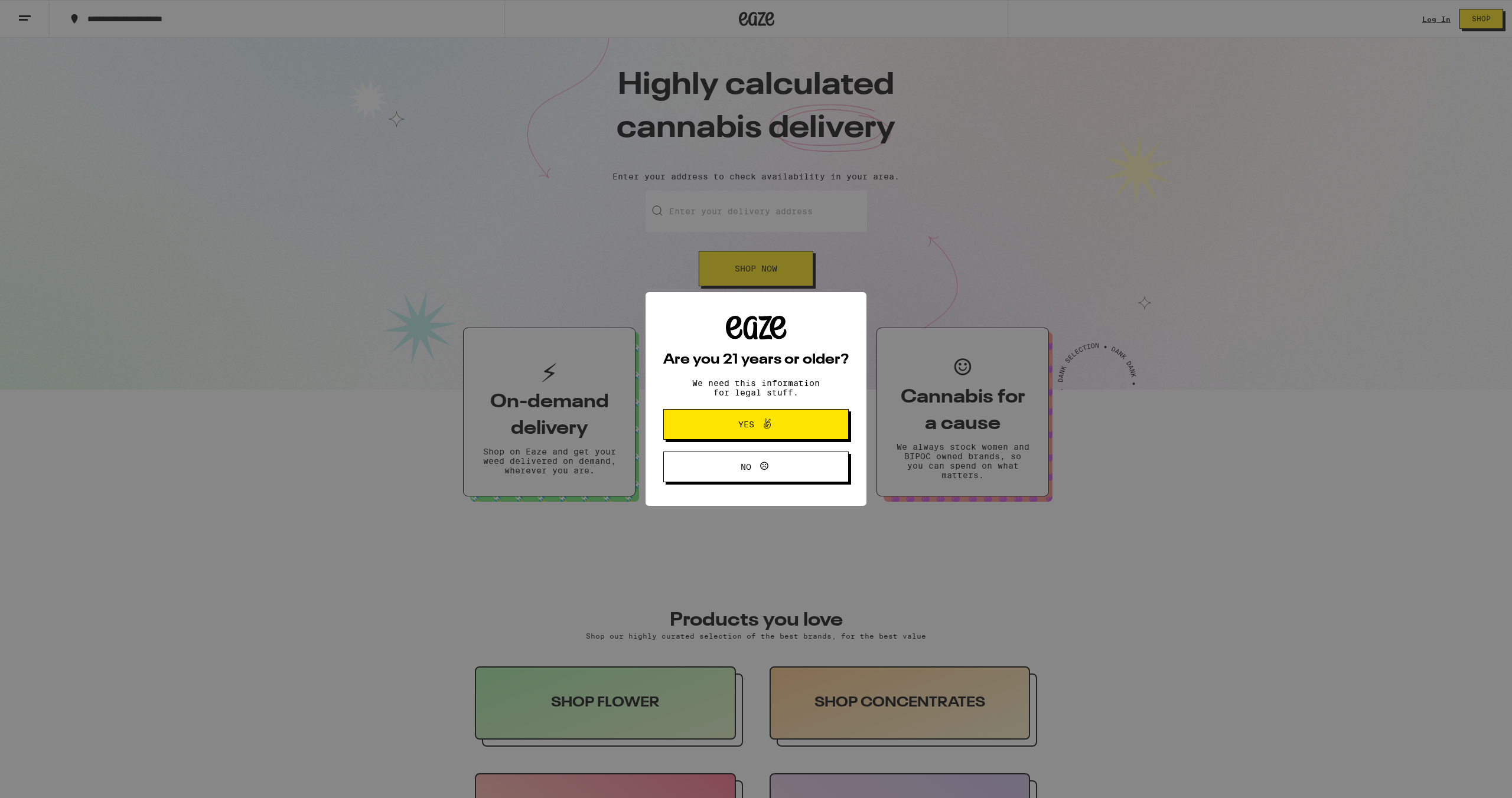
click at [794, 432] on span "Yes" at bounding box center [756, 424] width 90 height 16
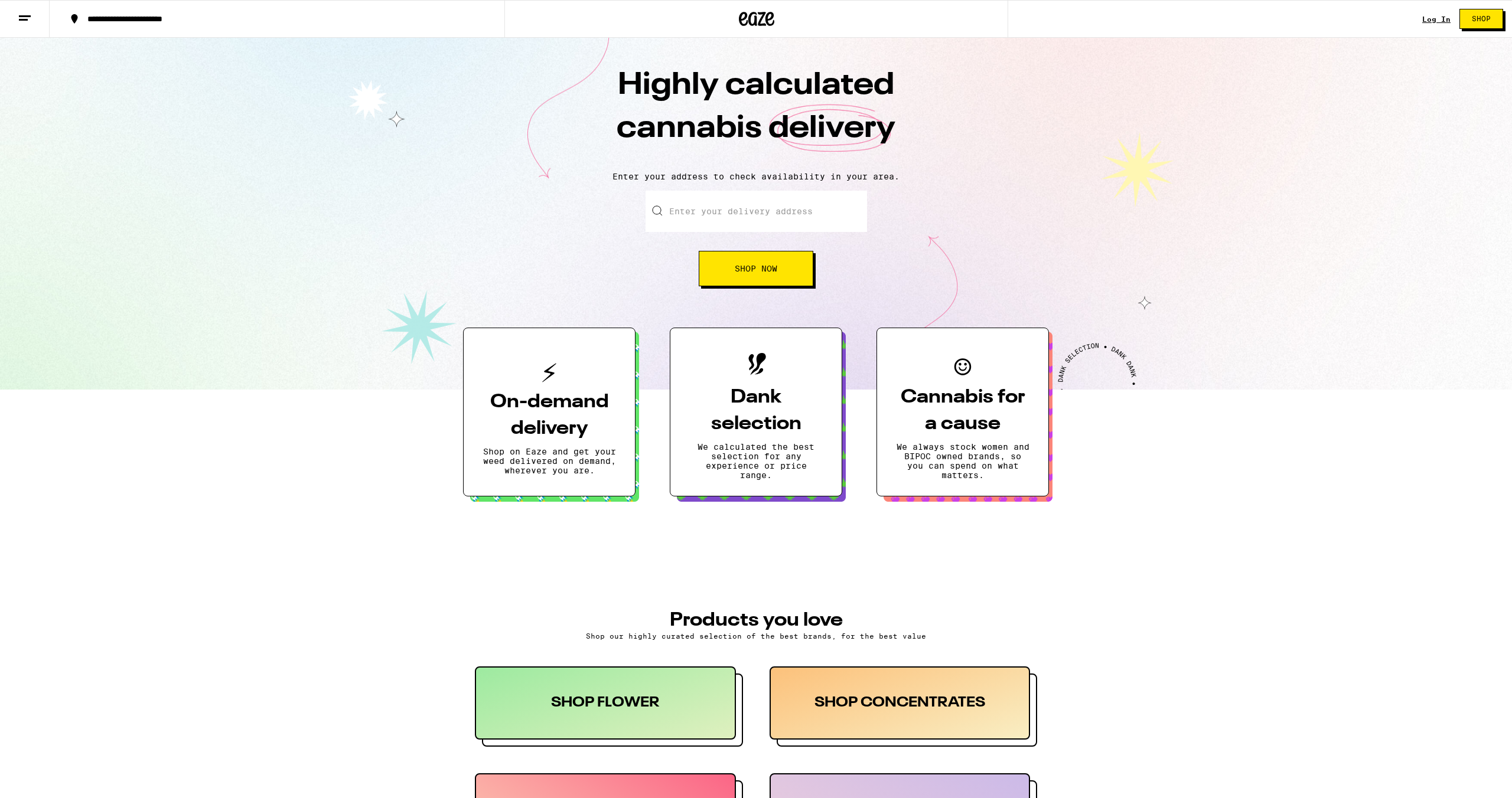
click at [1439, 20] on link "Log In" at bounding box center [1436, 19] width 28 height 8
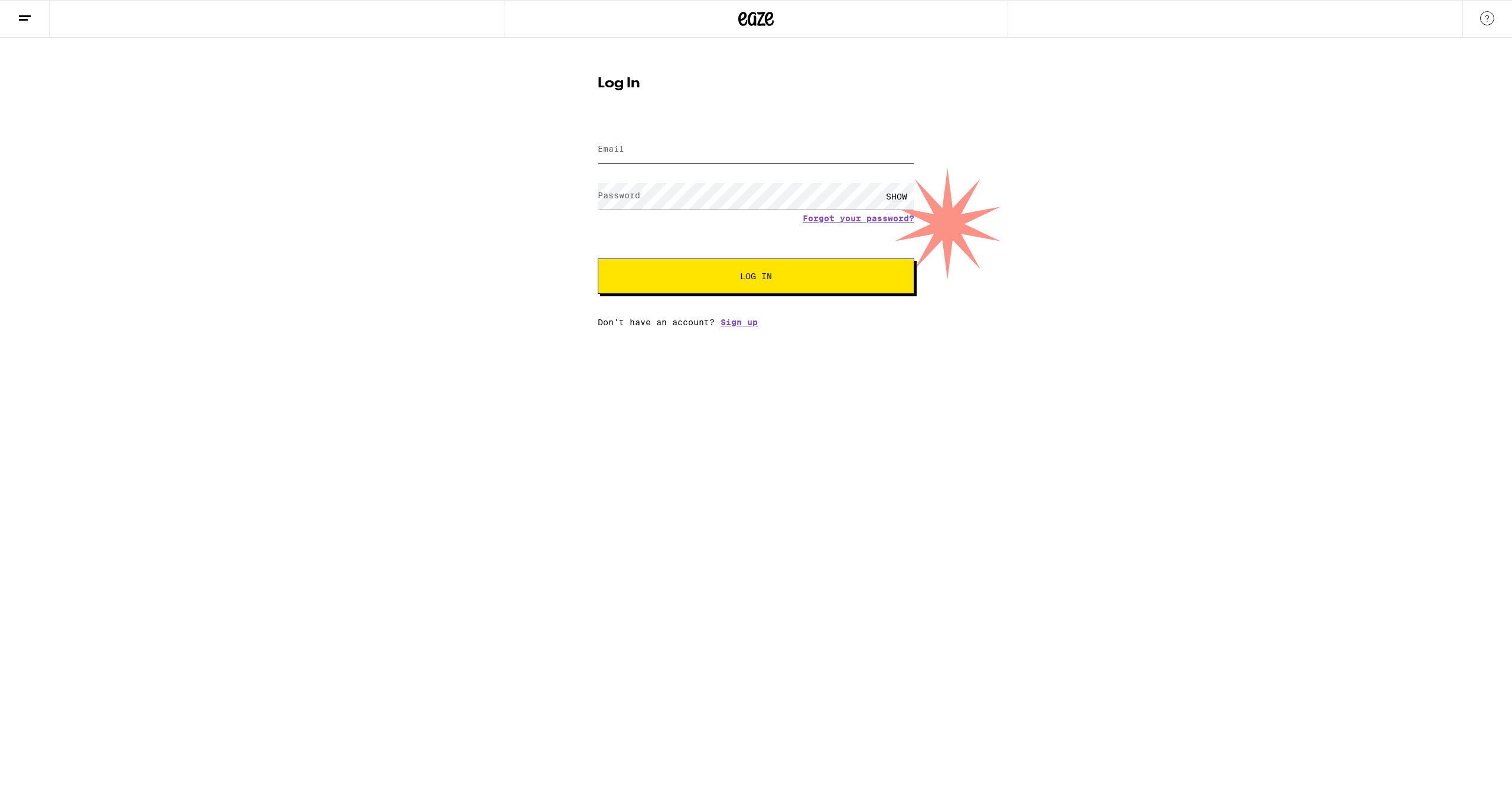
click at [791, 141] on input "Email" at bounding box center [756, 149] width 316 height 27
type input "Bro5oke@gmail.com"
click at [715, 269] on button "Log In" at bounding box center [756, 276] width 316 height 35
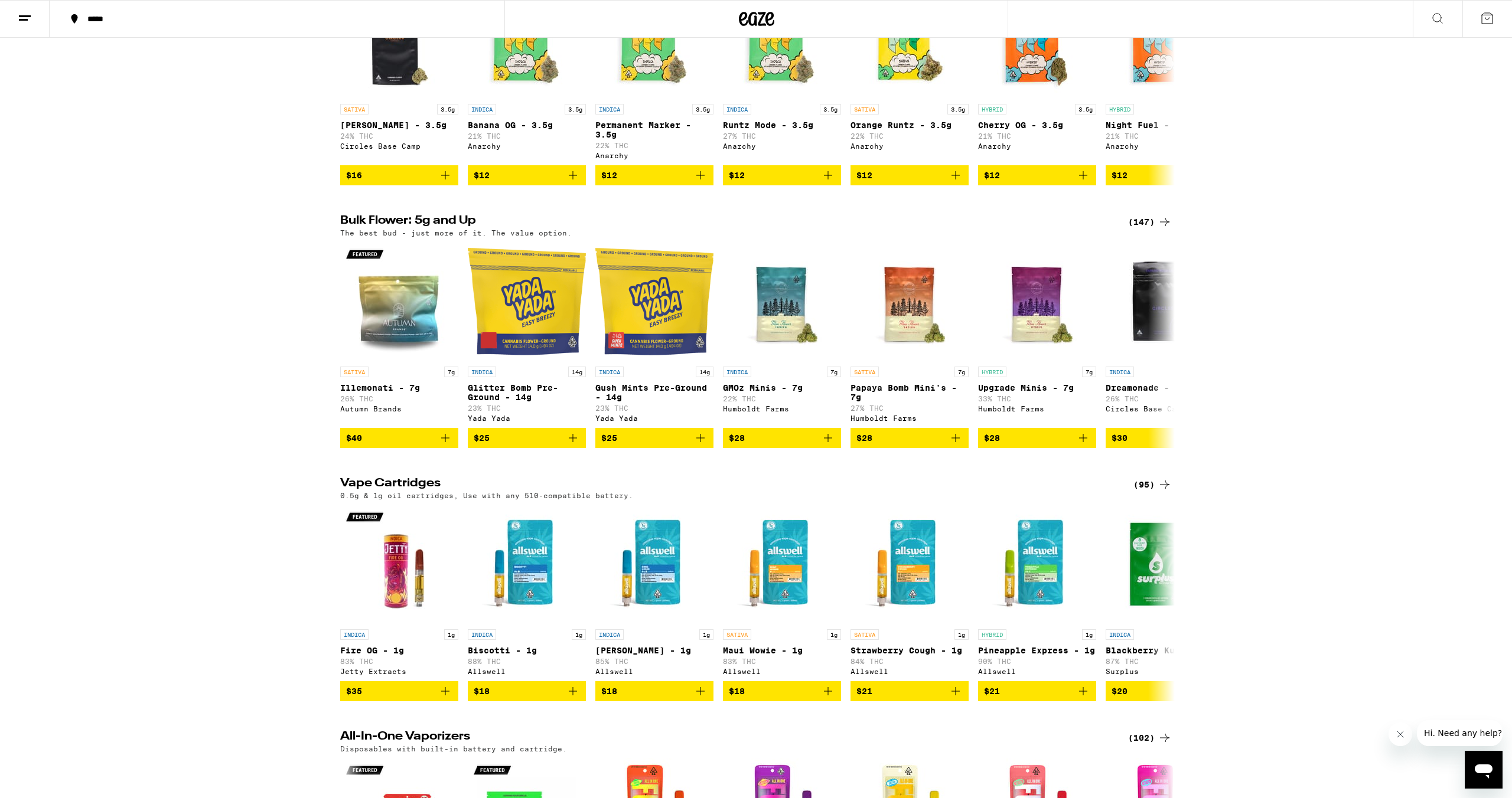
scroll to position [1569, 0]
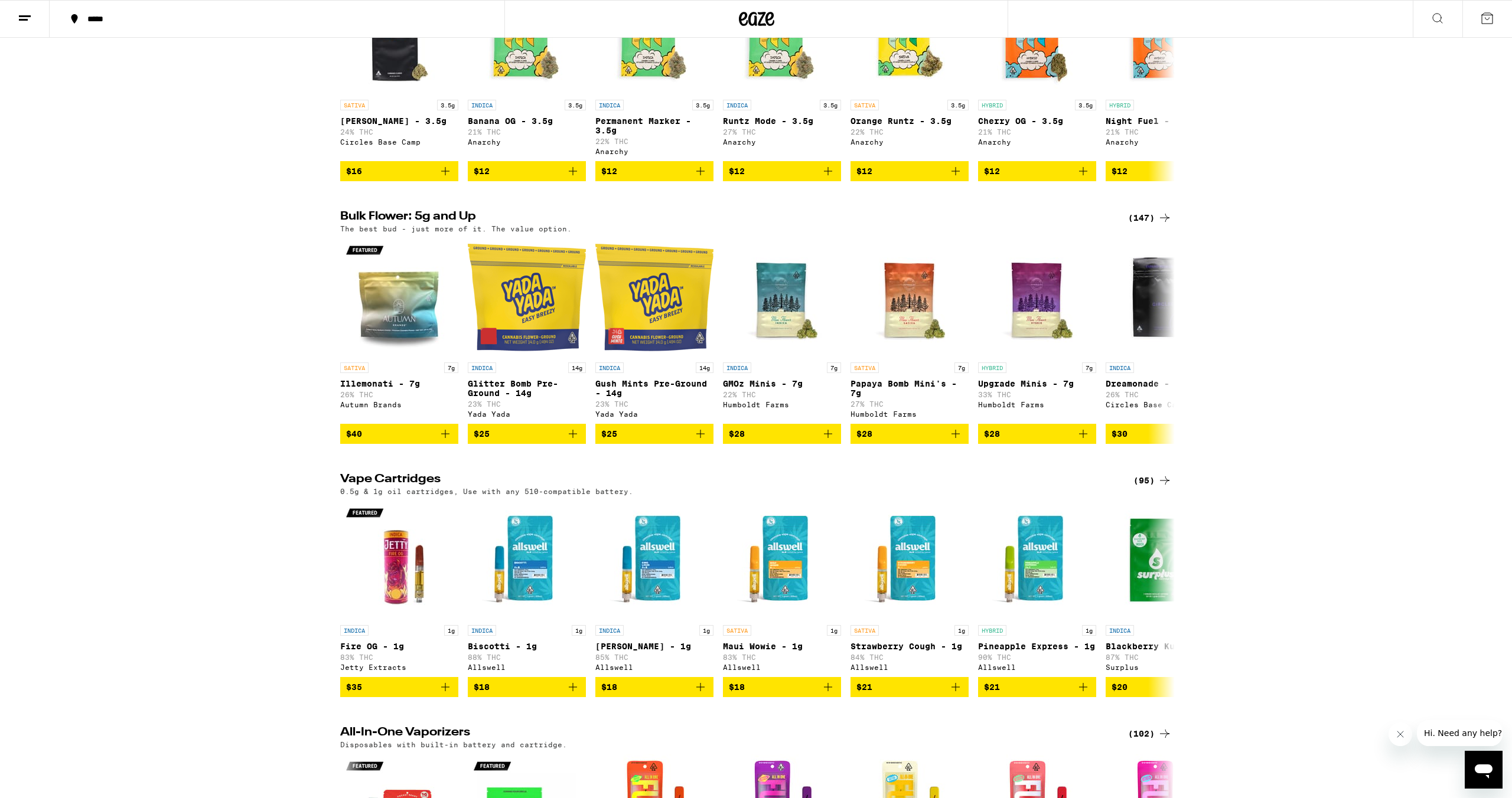
click at [1144, 225] on div "(147)" at bounding box center [1150, 218] width 44 height 14
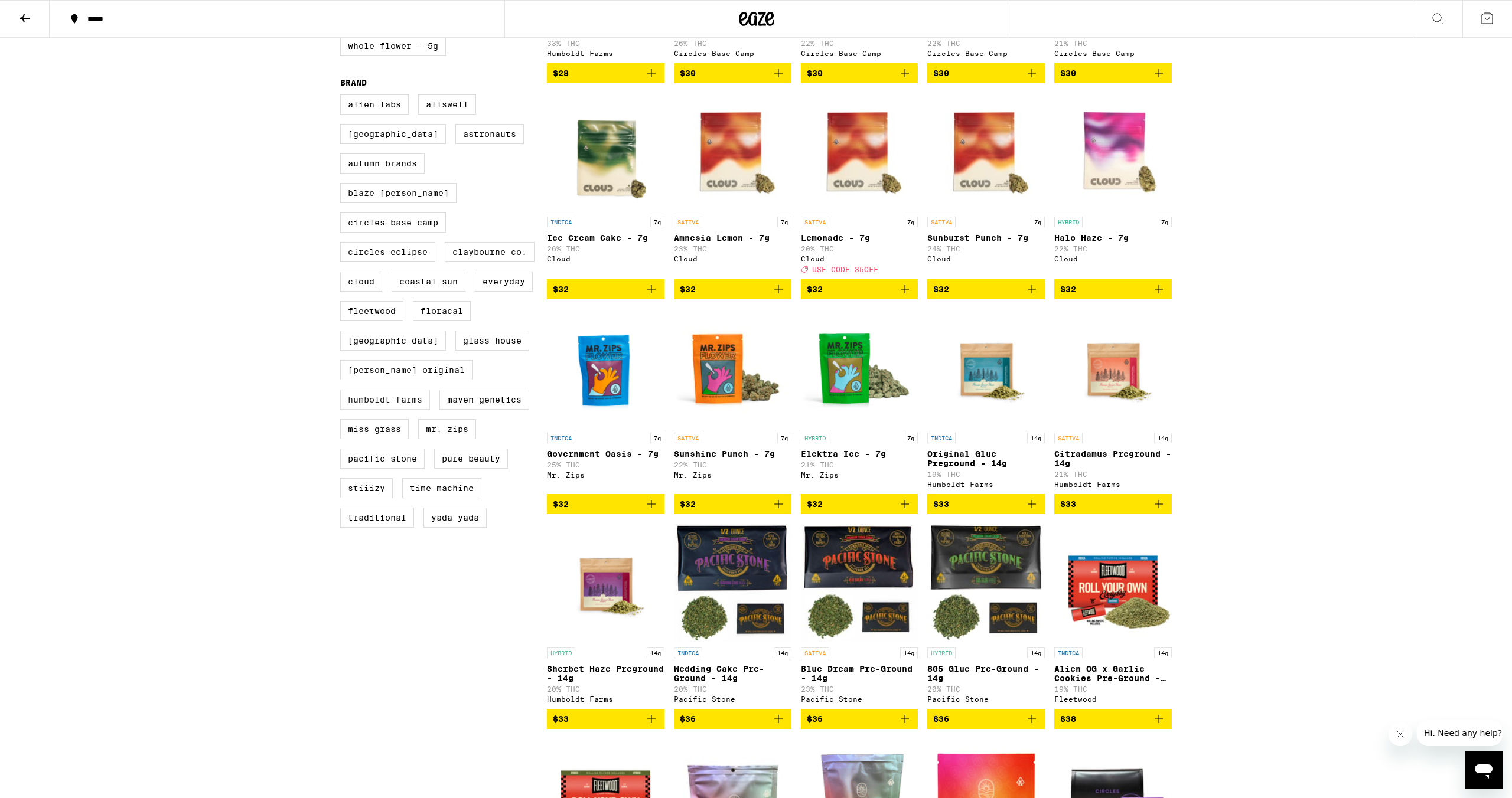
click at [411, 399] on label "Humboldt Farms" at bounding box center [385, 400] width 90 height 20
click at [343, 97] on input "Humboldt Farms" at bounding box center [343, 96] width 1 height 1
checkbox input "true"
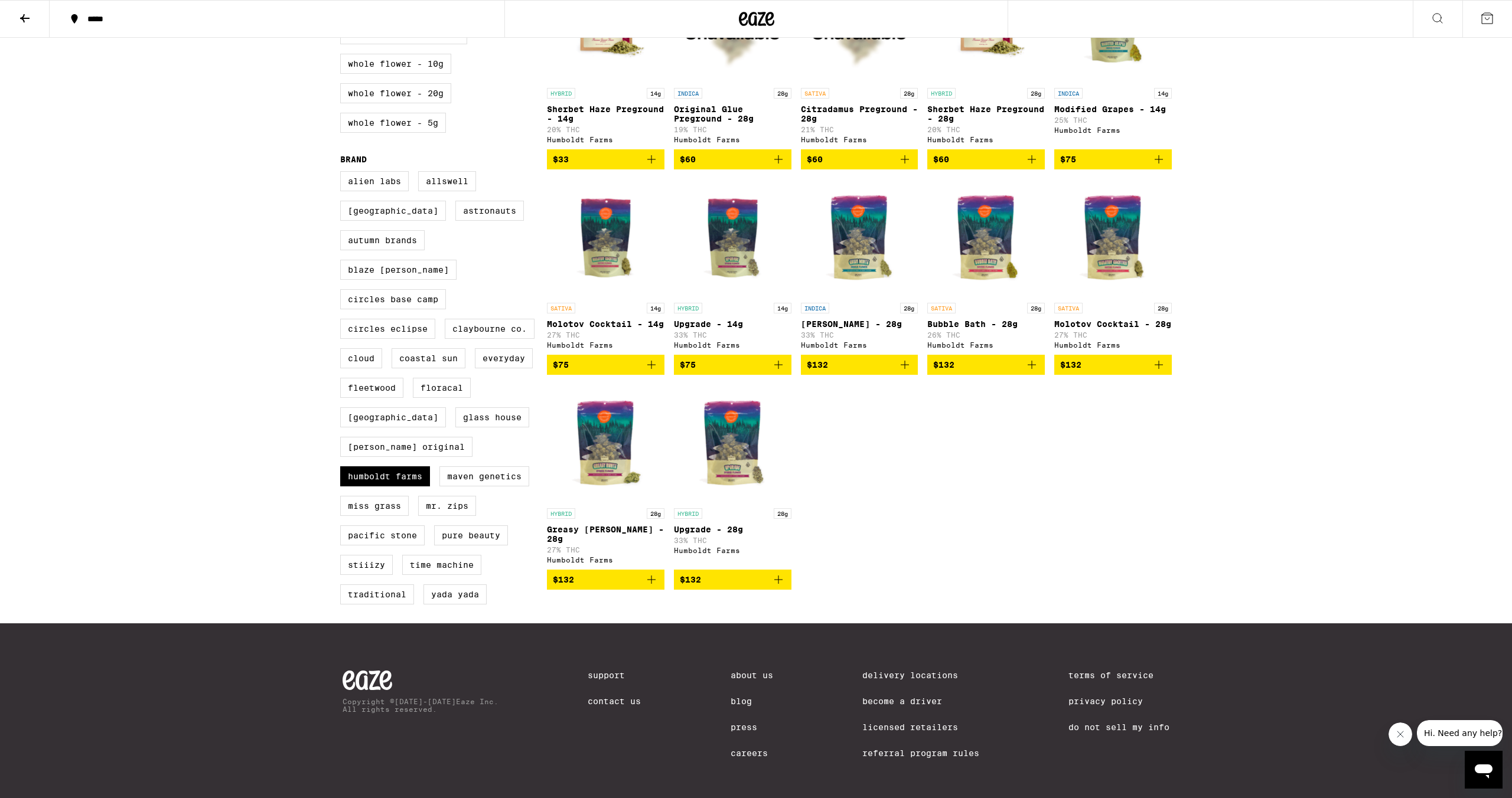
scroll to position [423, 0]
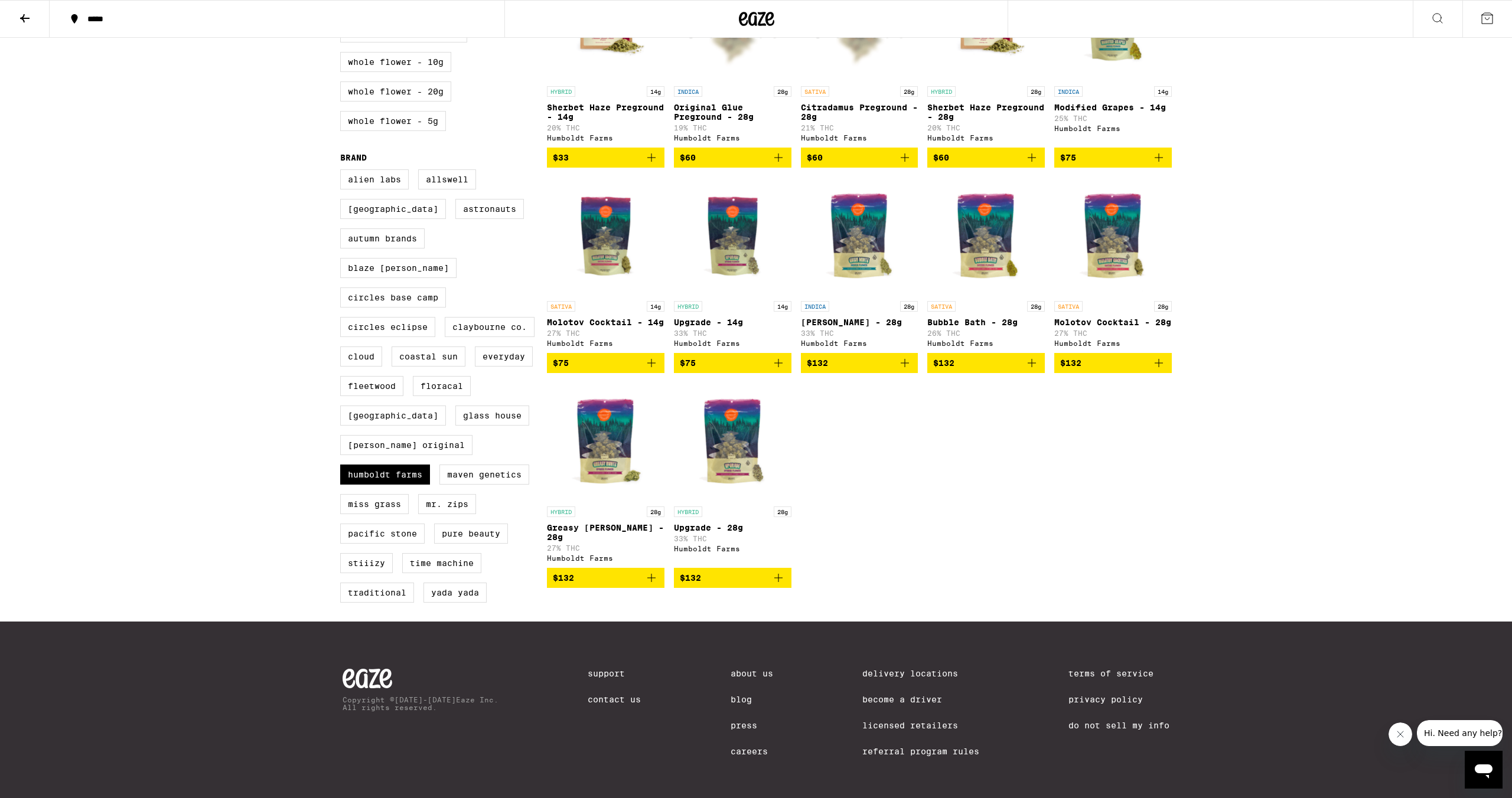
click at [968, 312] on div "SATIVA 28g" at bounding box center [986, 306] width 118 height 11
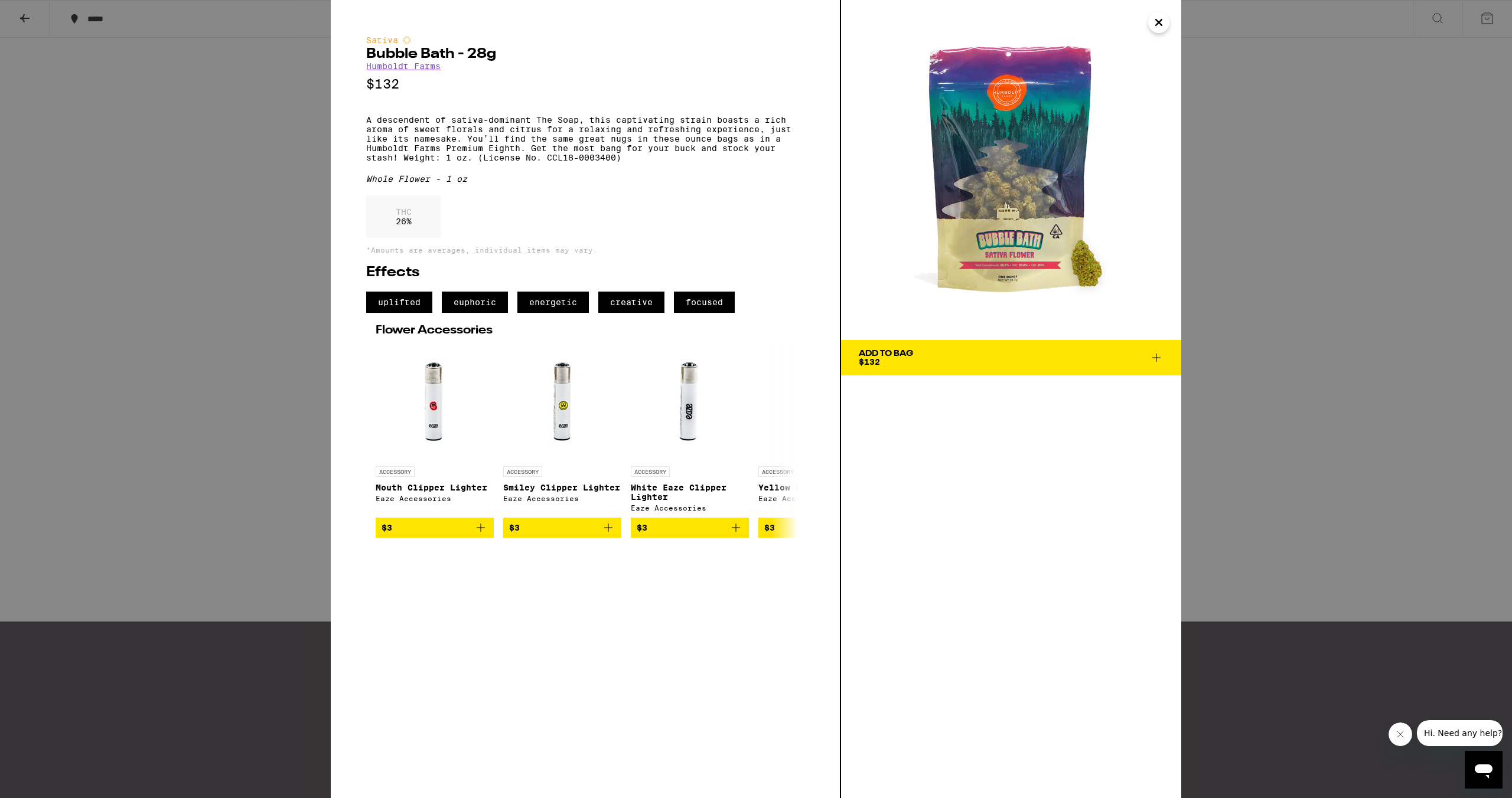
click at [960, 356] on span "Add To Bag $132" at bounding box center [1011, 358] width 305 height 17
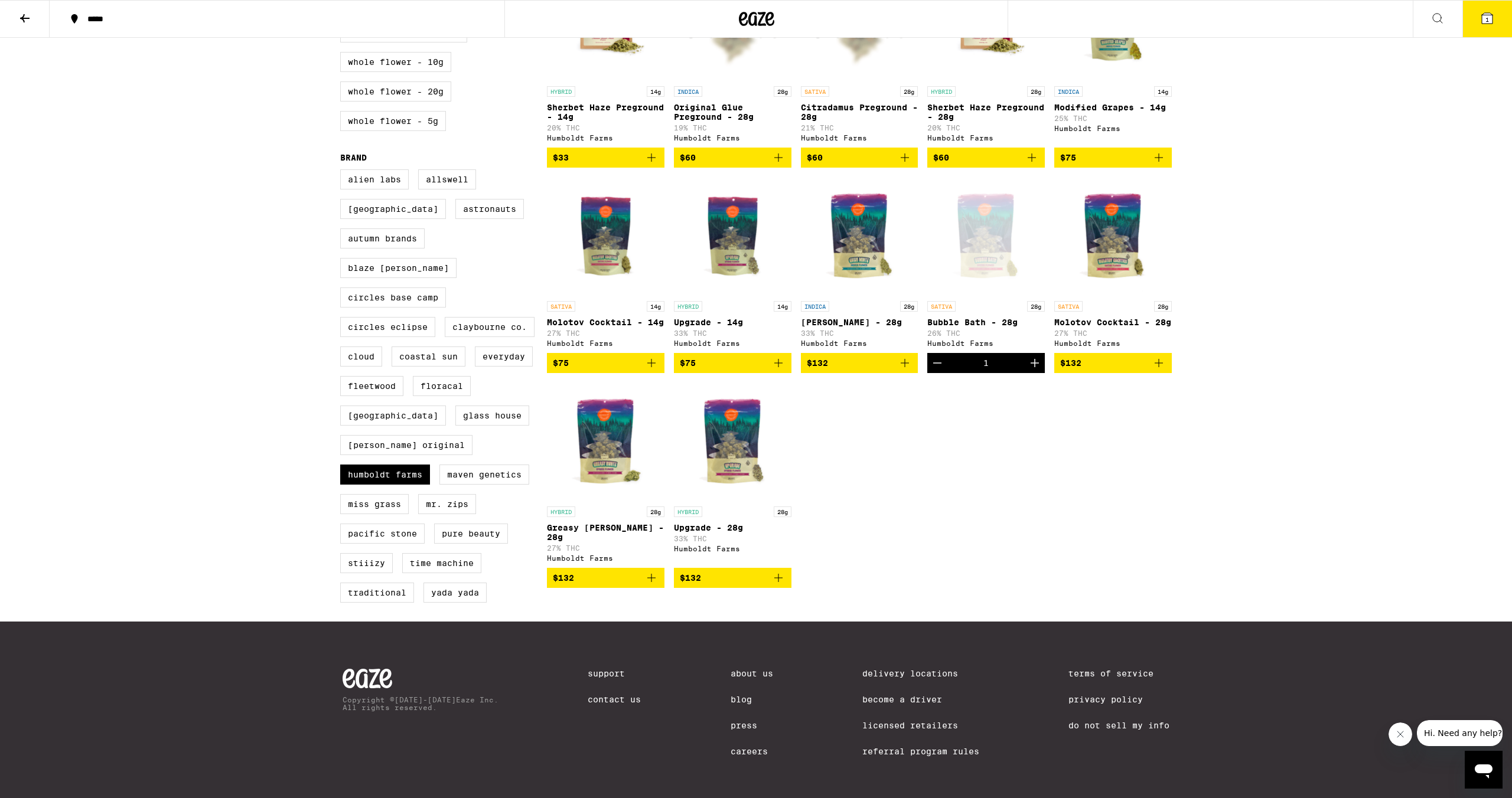
click at [1485, 20] on span "1" at bounding box center [1487, 20] width 4 height 7
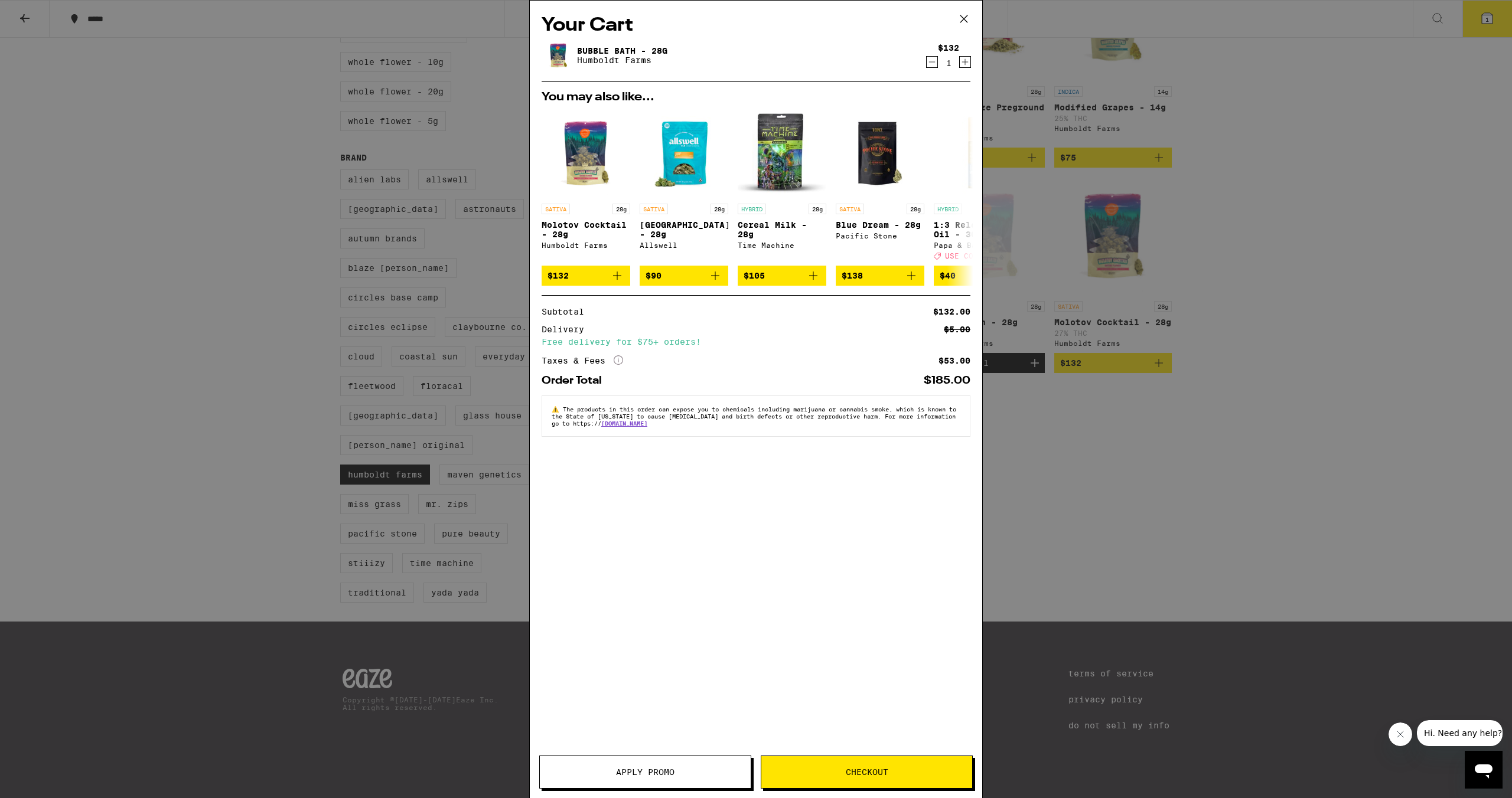
click at [881, 772] on span "Checkout" at bounding box center [866, 772] width 42 height 8
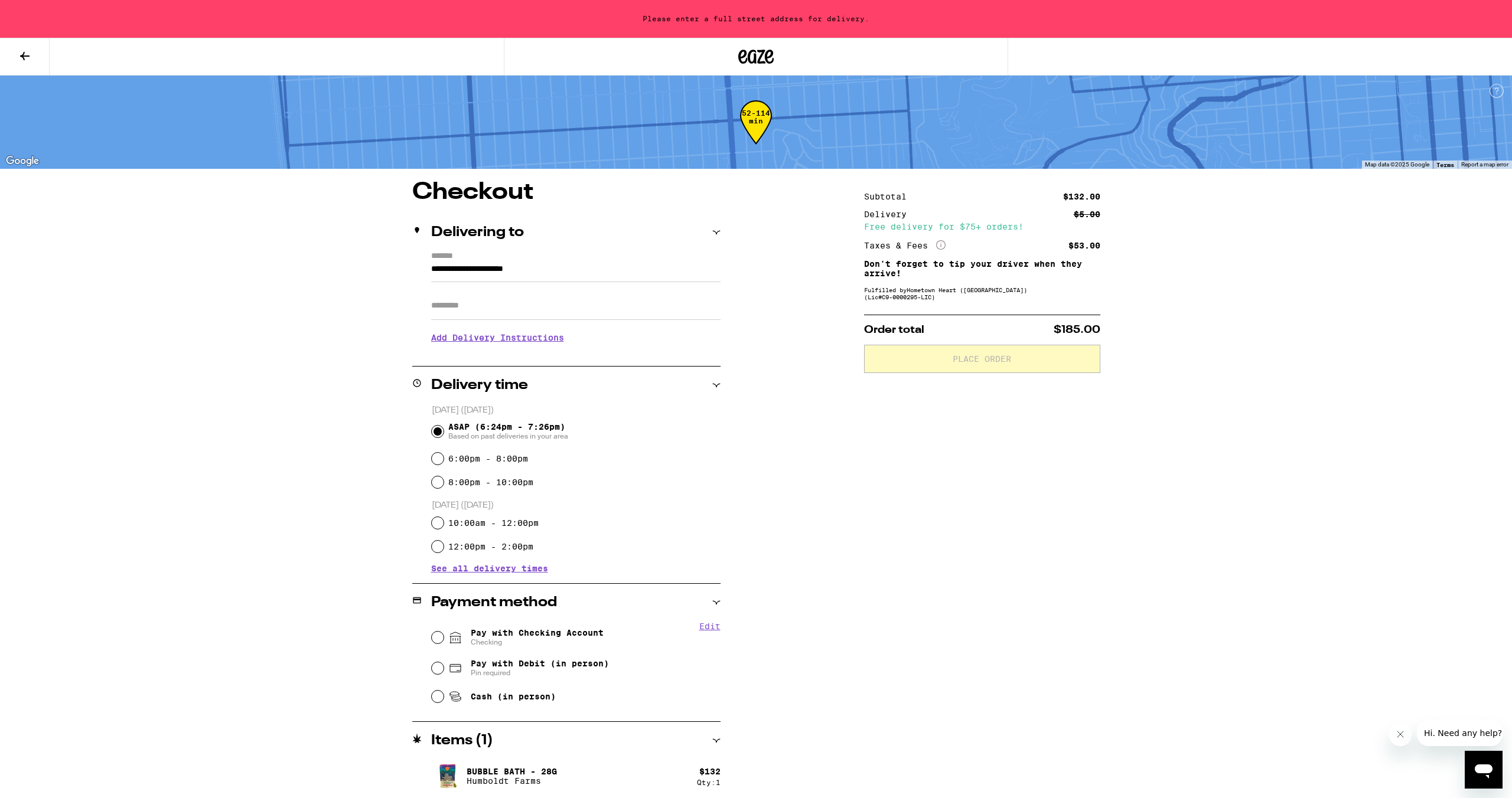
scroll to position [5, 0]
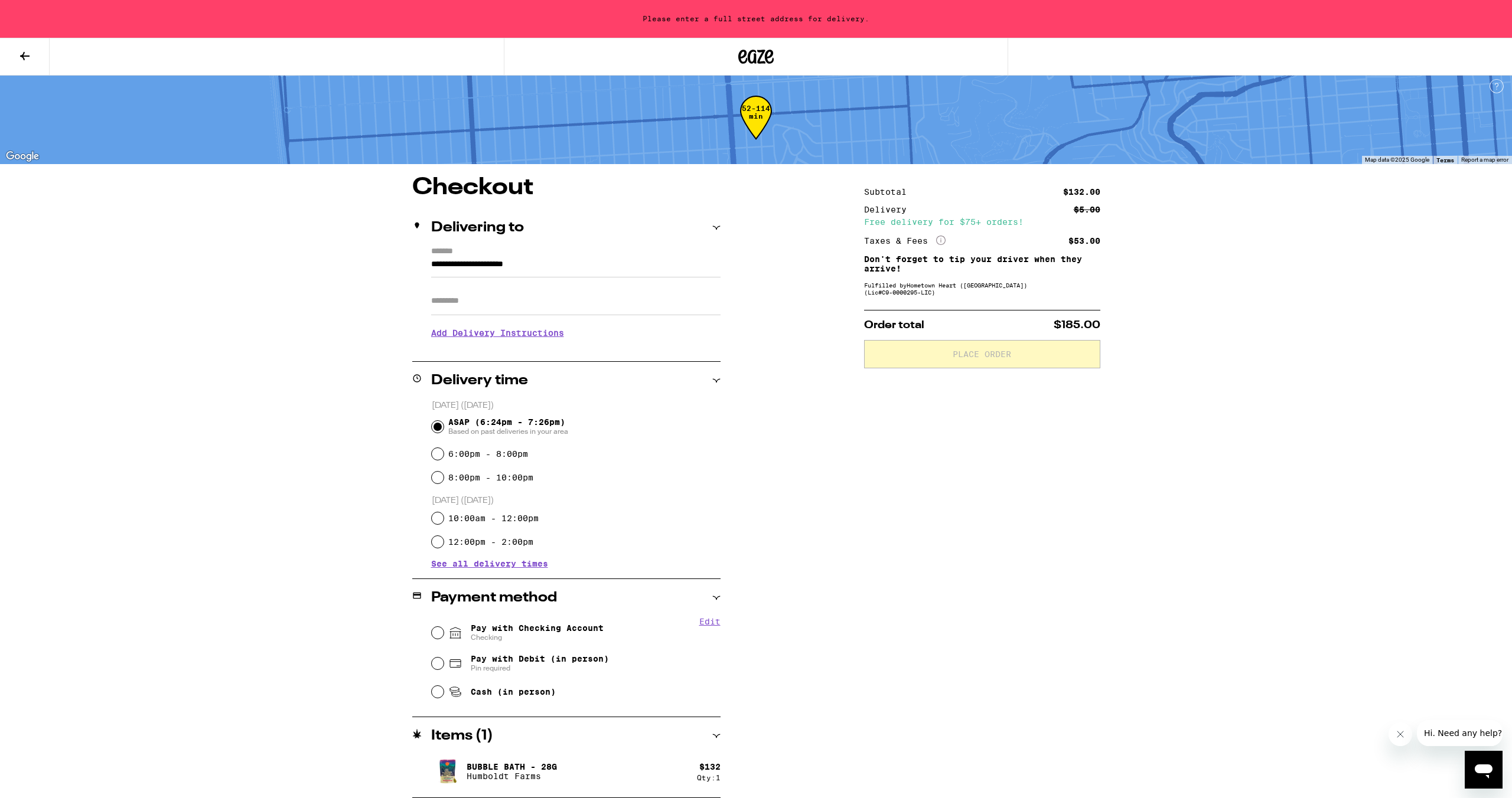
click at [555, 274] on input "**********" at bounding box center [576, 267] width 290 height 20
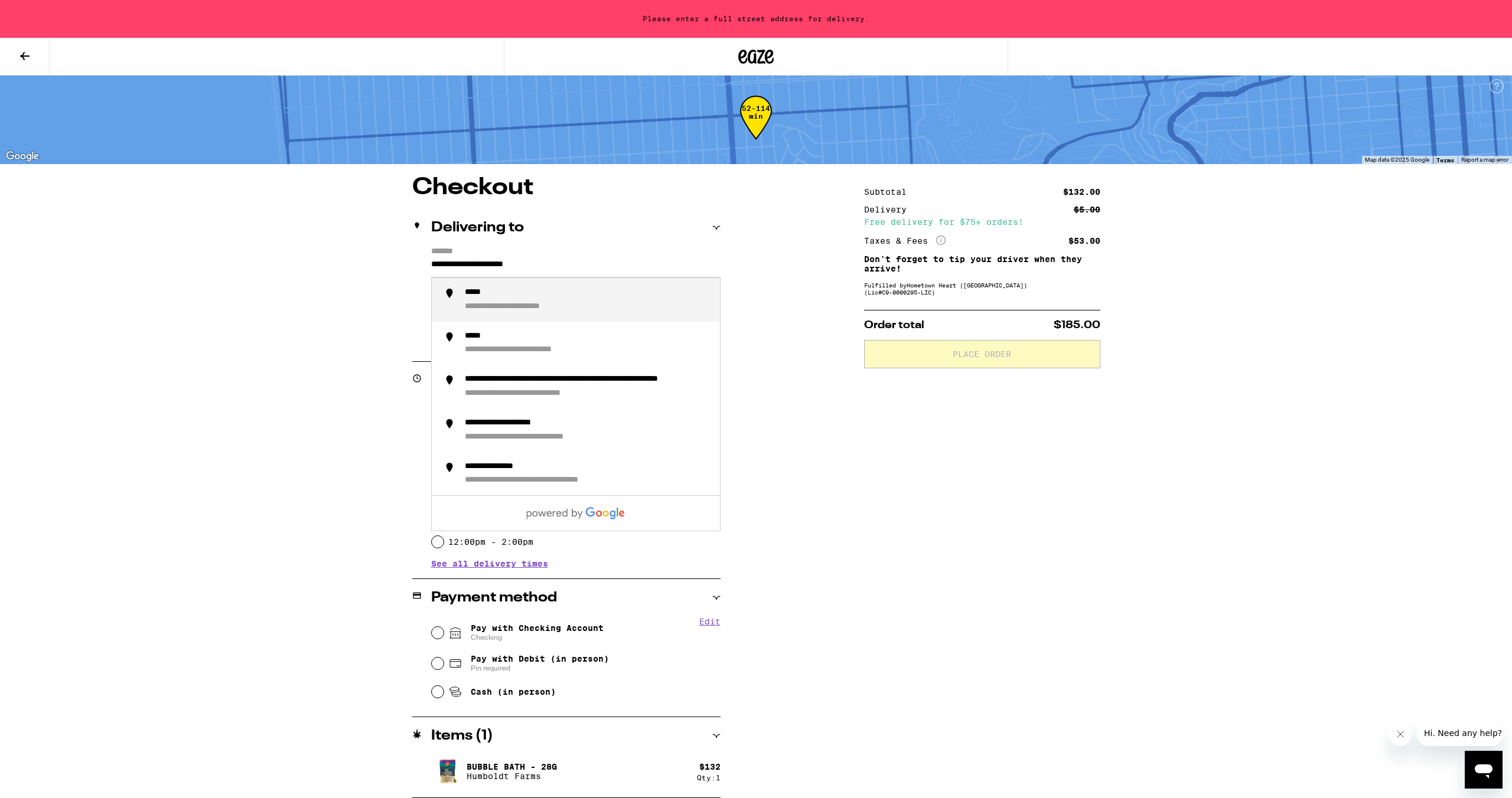
drag, startPoint x: 571, startPoint y: 266, endPoint x: 426, endPoint y: 255, distance: 145.4
click at [426, 255] on div "**********" at bounding box center [566, 297] width 308 height 101
click at [504, 306] on div "**********" at bounding box center [510, 307] width 91 height 11
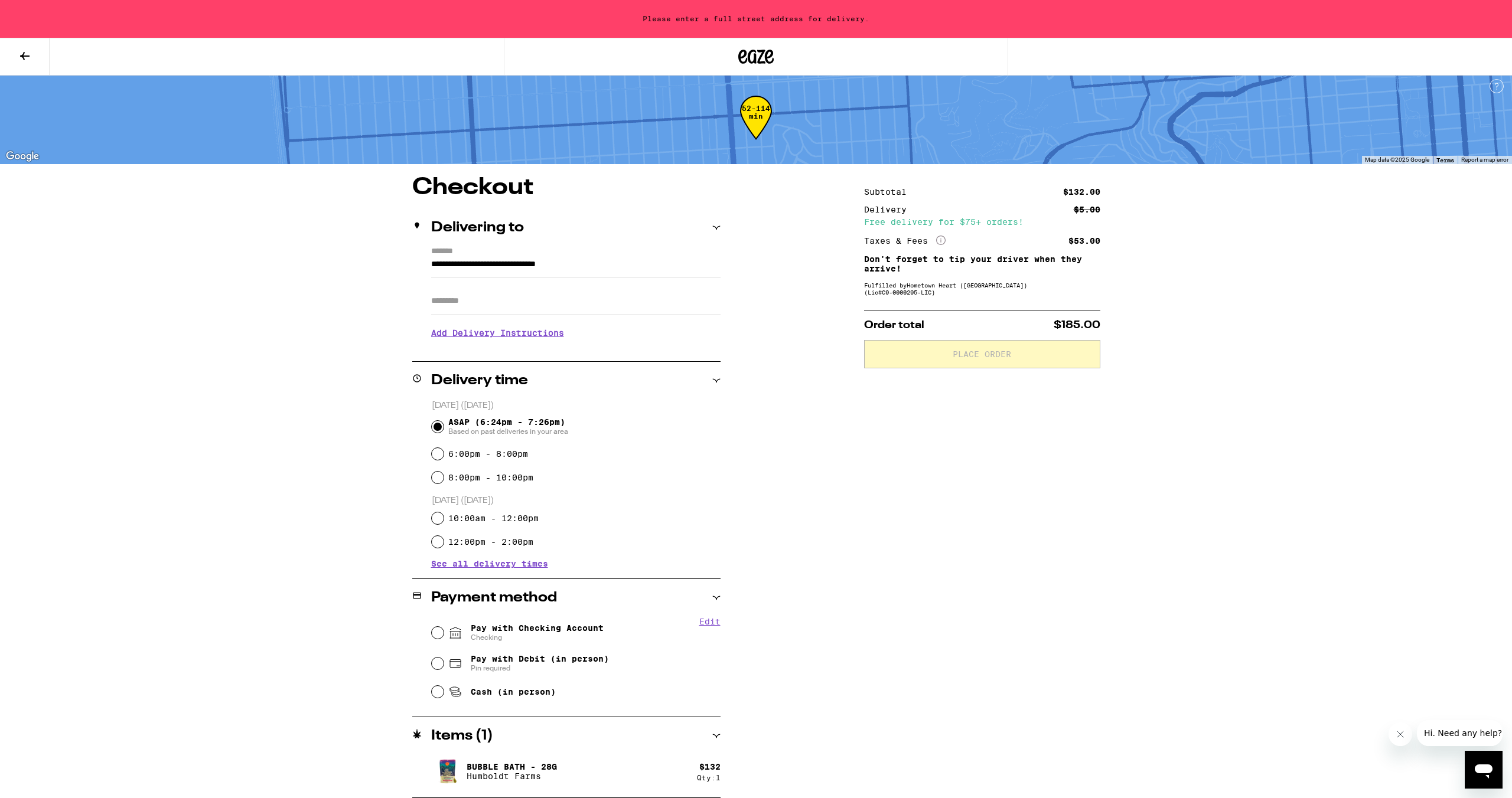
scroll to position [0, 0]
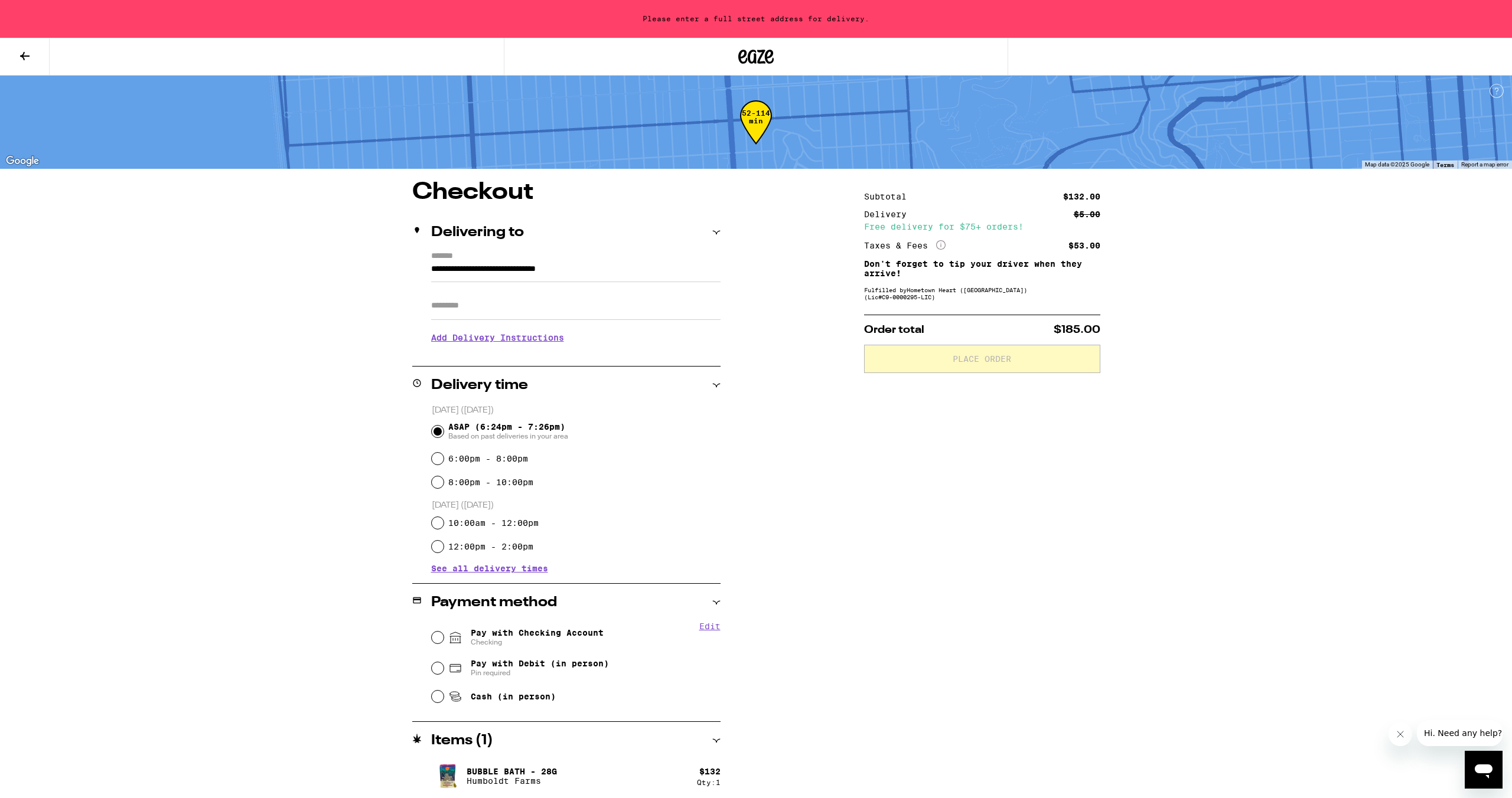
type input "**********"
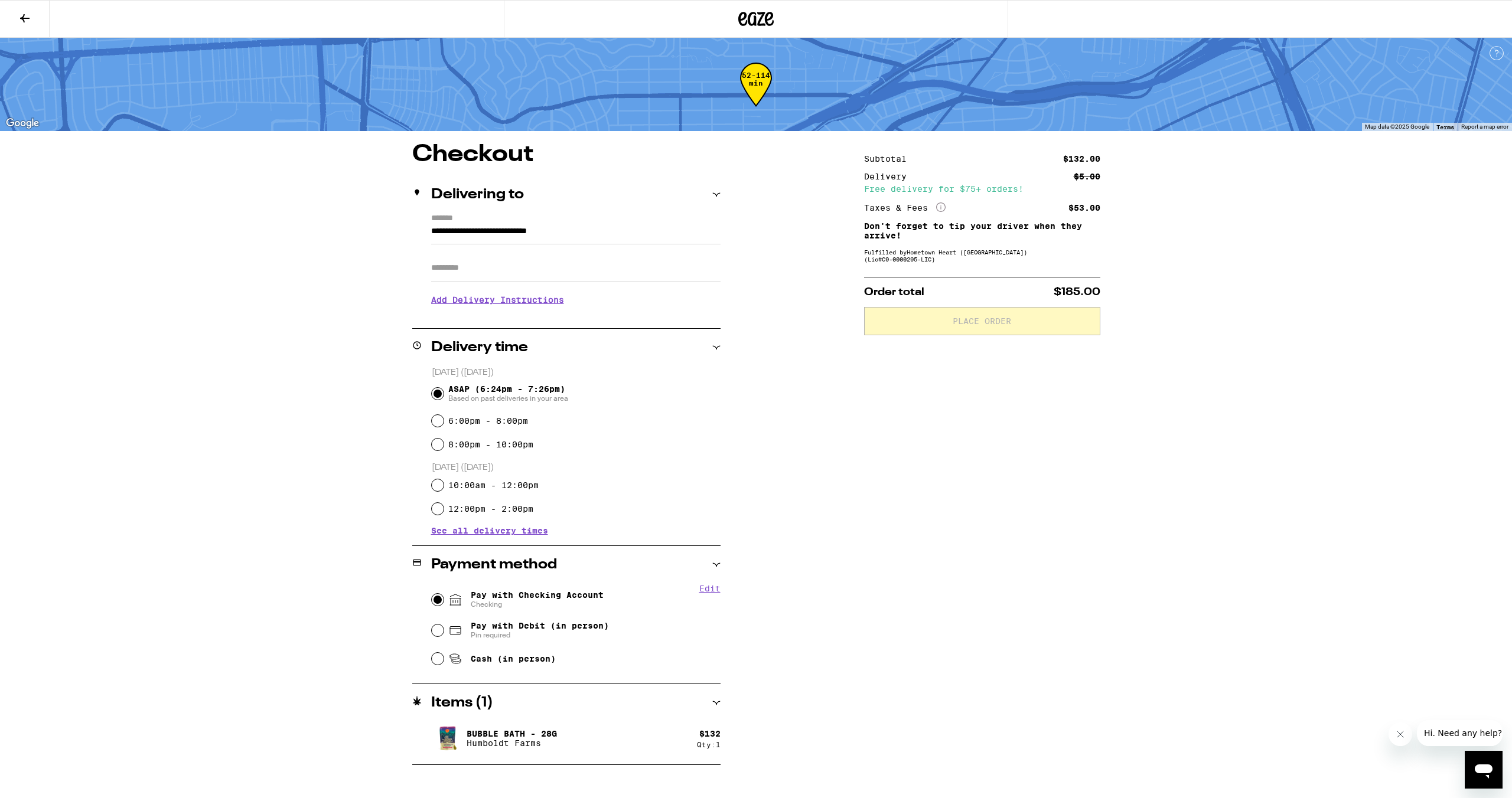
click at [439, 604] on input "Pay with Checking Account Checking" at bounding box center [438, 600] width 12 height 12
radio input "true"
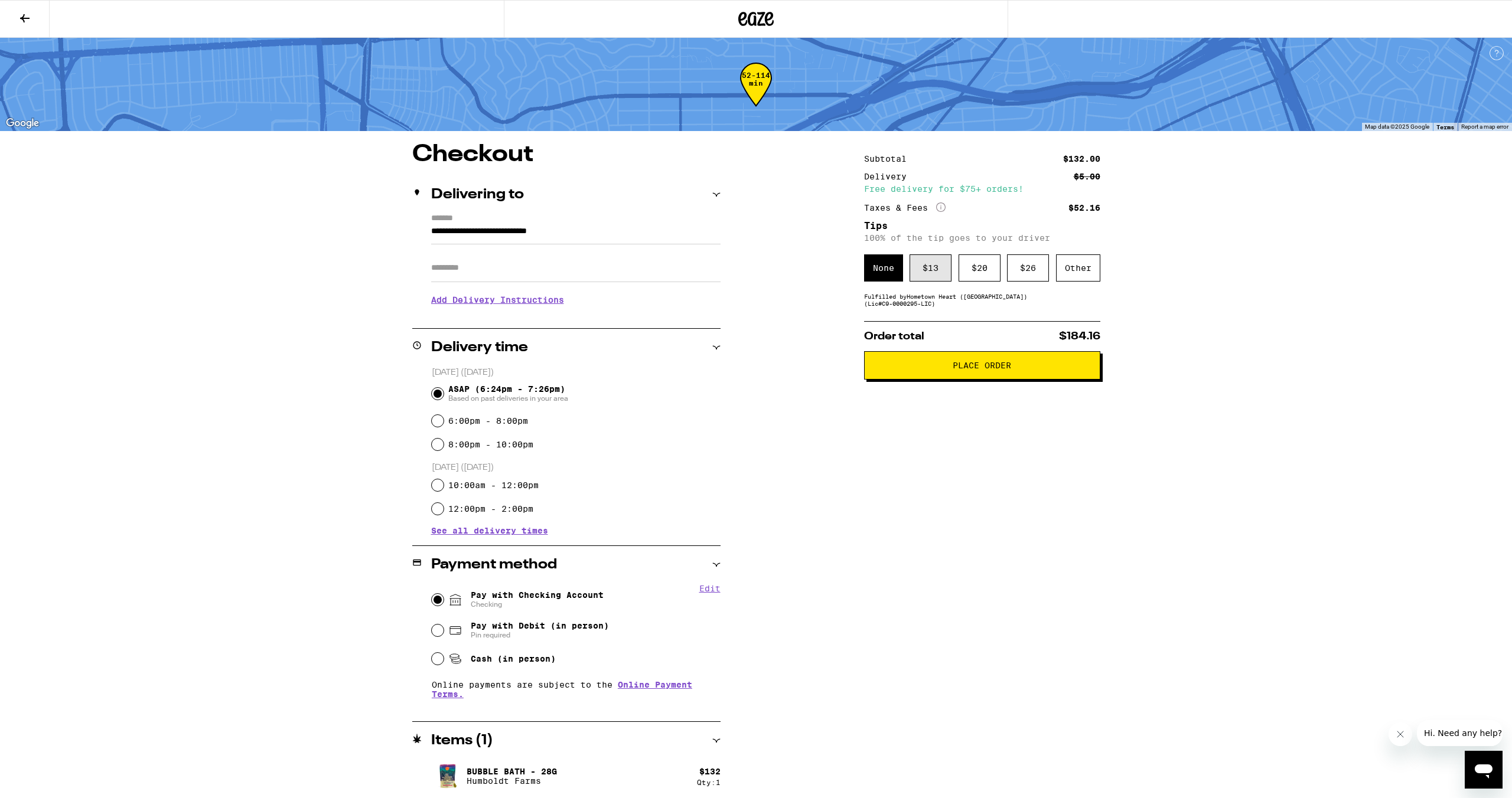
click at [945, 269] on div "$ 13" at bounding box center [930, 267] width 42 height 27
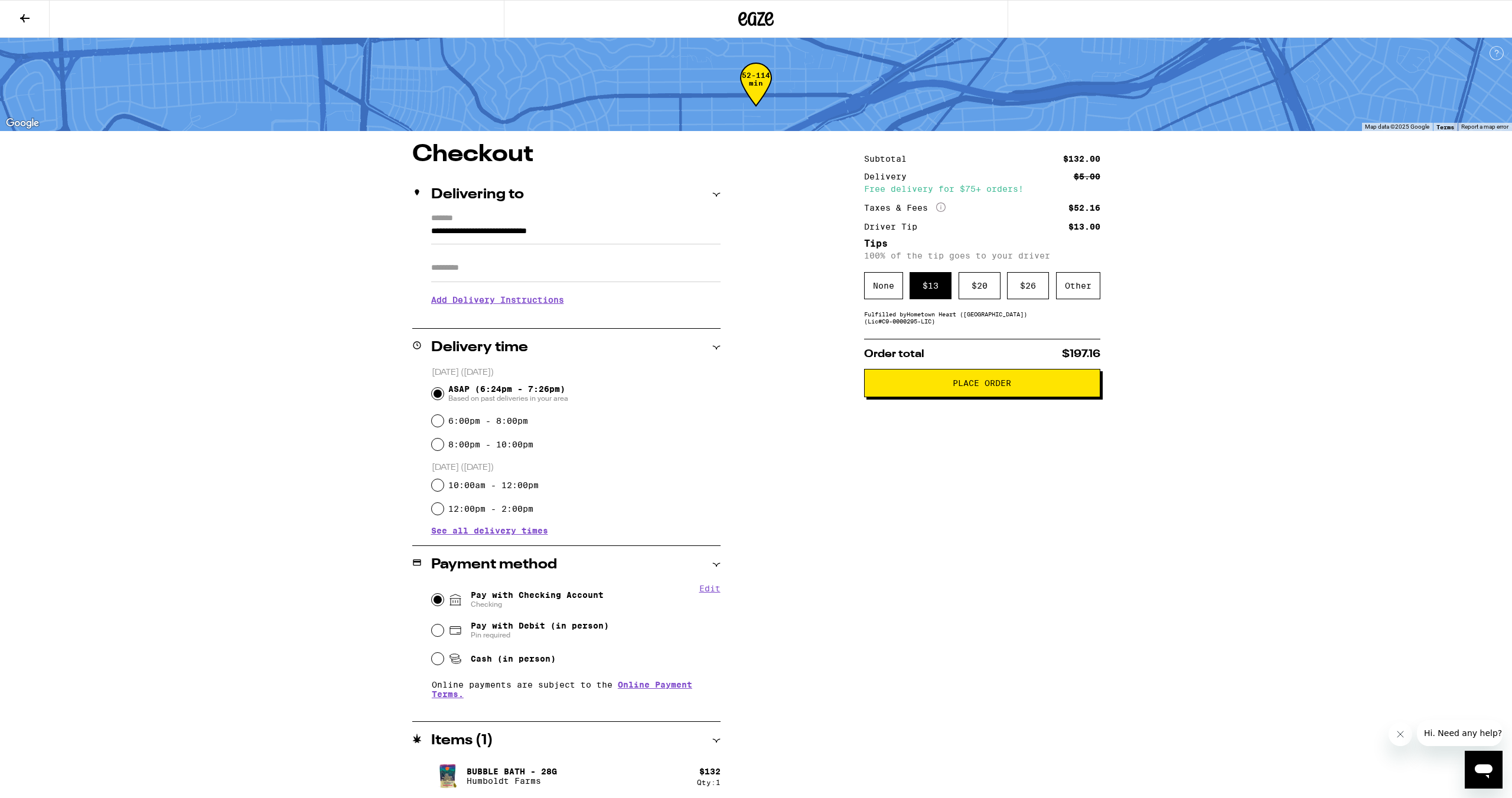
click at [969, 387] on span "Place Order" at bounding box center [982, 383] width 59 height 8
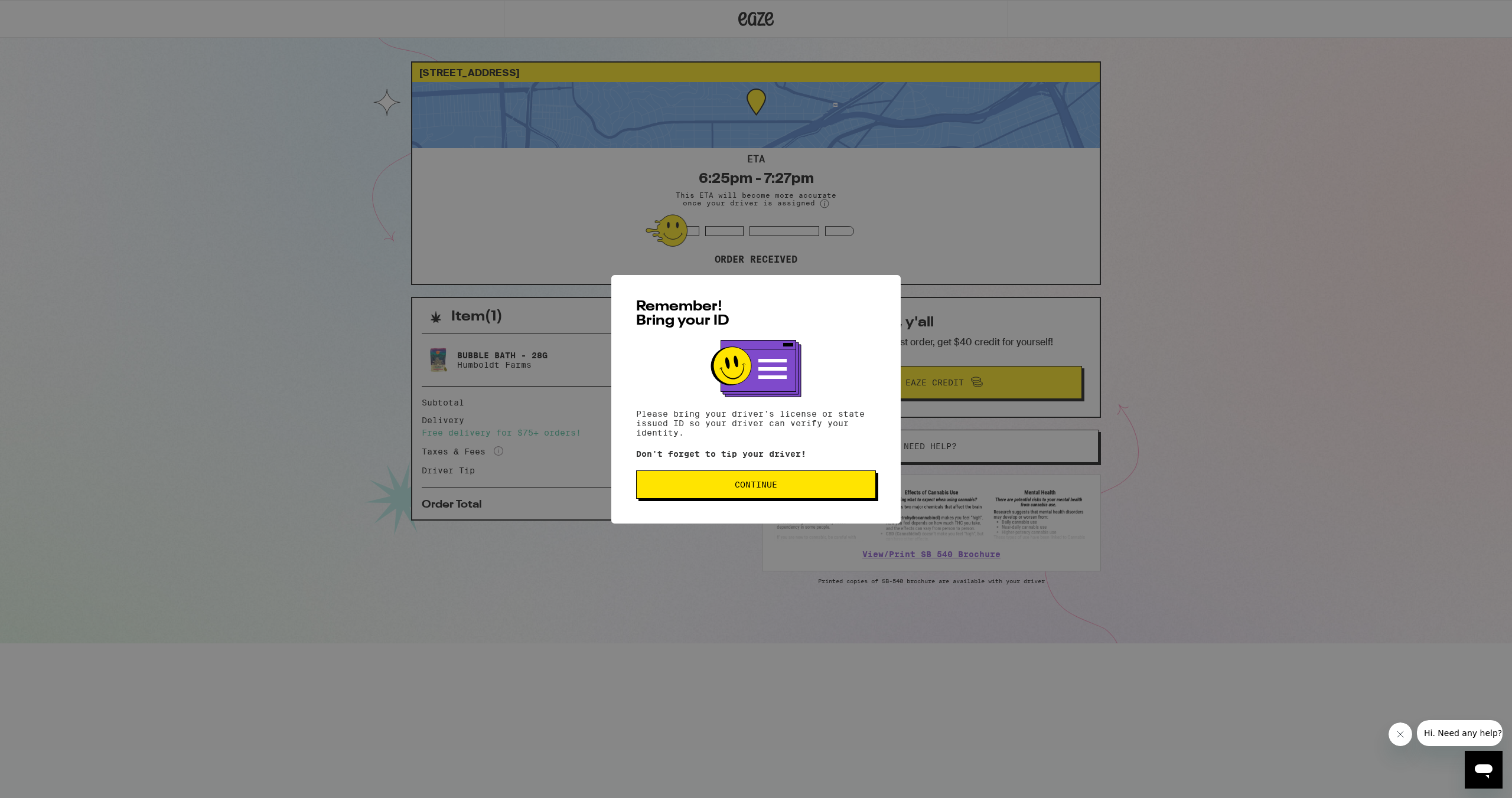
click at [775, 488] on span "Continue" at bounding box center [755, 485] width 42 height 8
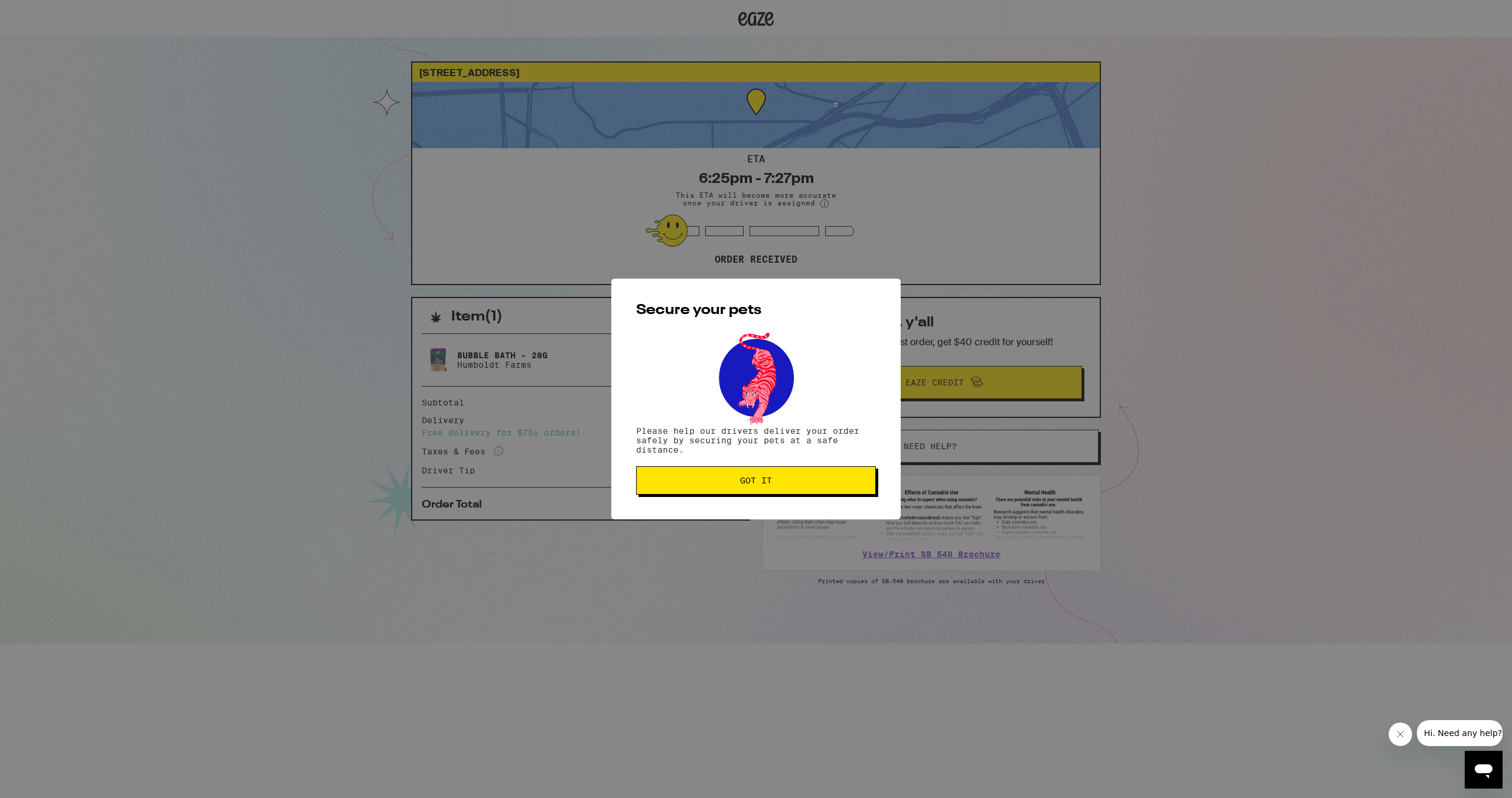
click at [775, 488] on button "Got it" at bounding box center [756, 480] width 240 height 28
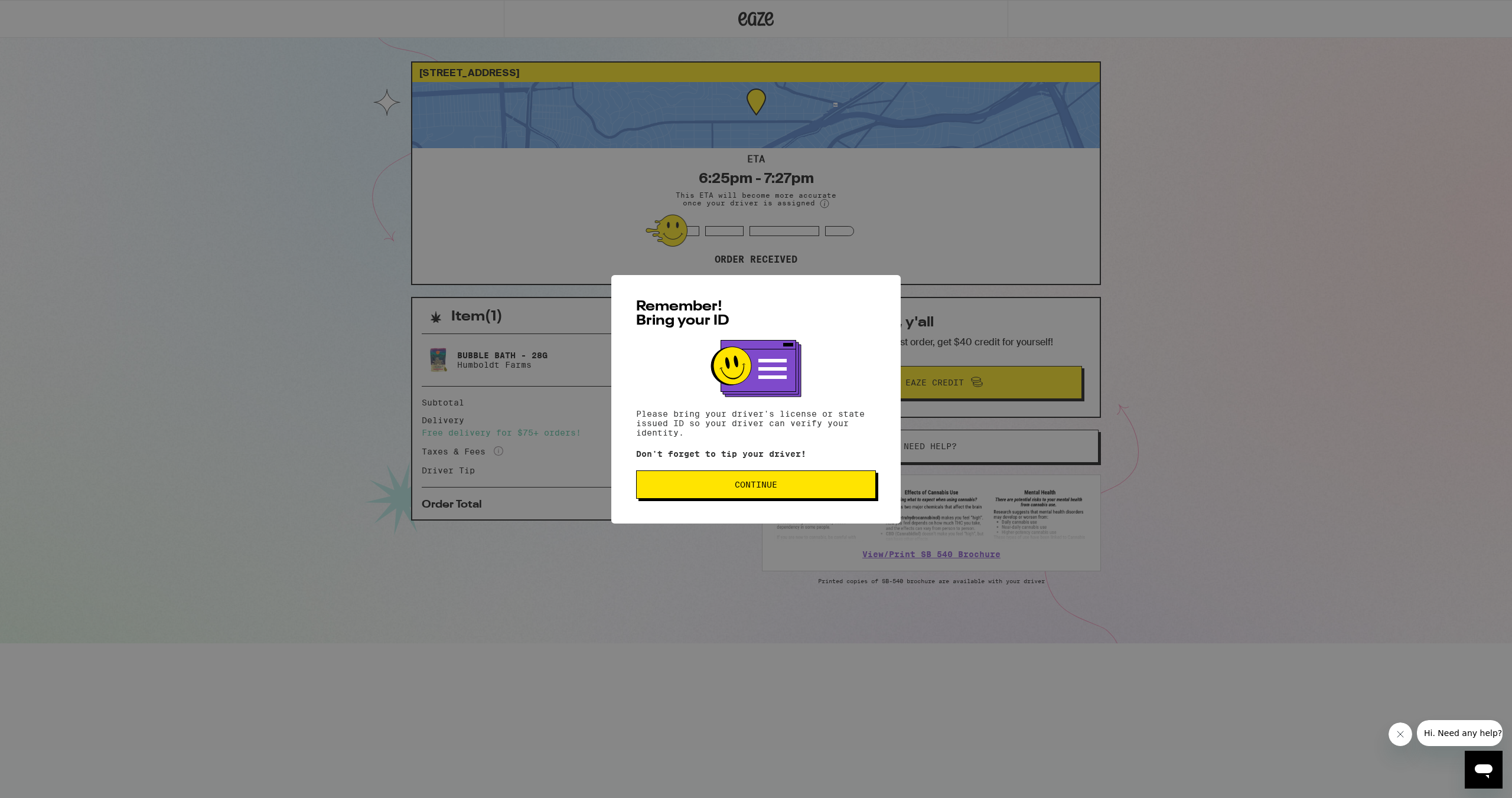
click at [843, 503] on div "Remember! Bring your ID Please bring your driver's license or state issued ID s…" at bounding box center [756, 399] width 290 height 248
click at [843, 495] on button "Continue" at bounding box center [756, 484] width 240 height 28
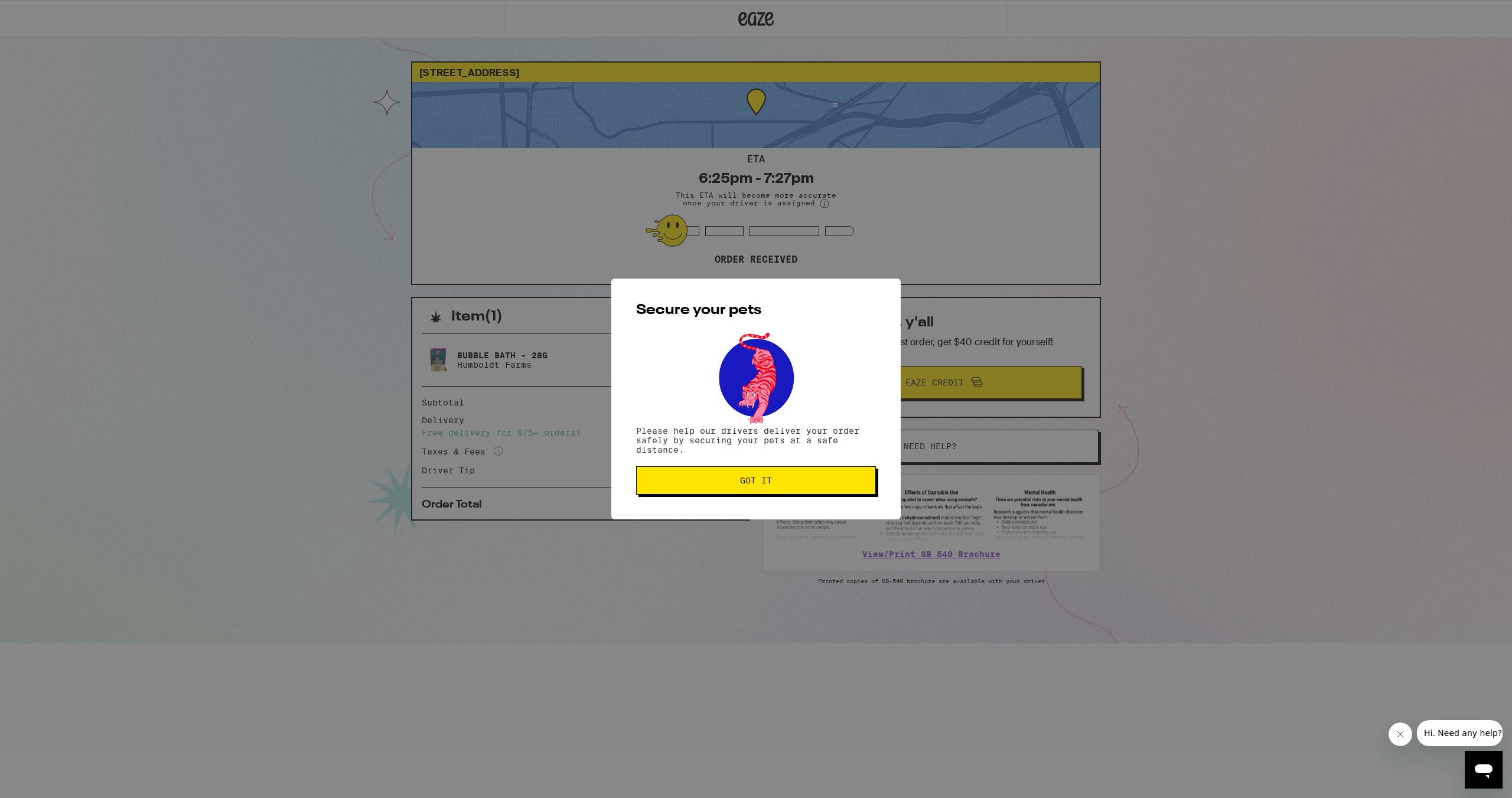
click at [844, 488] on button "Got it" at bounding box center [756, 480] width 240 height 28
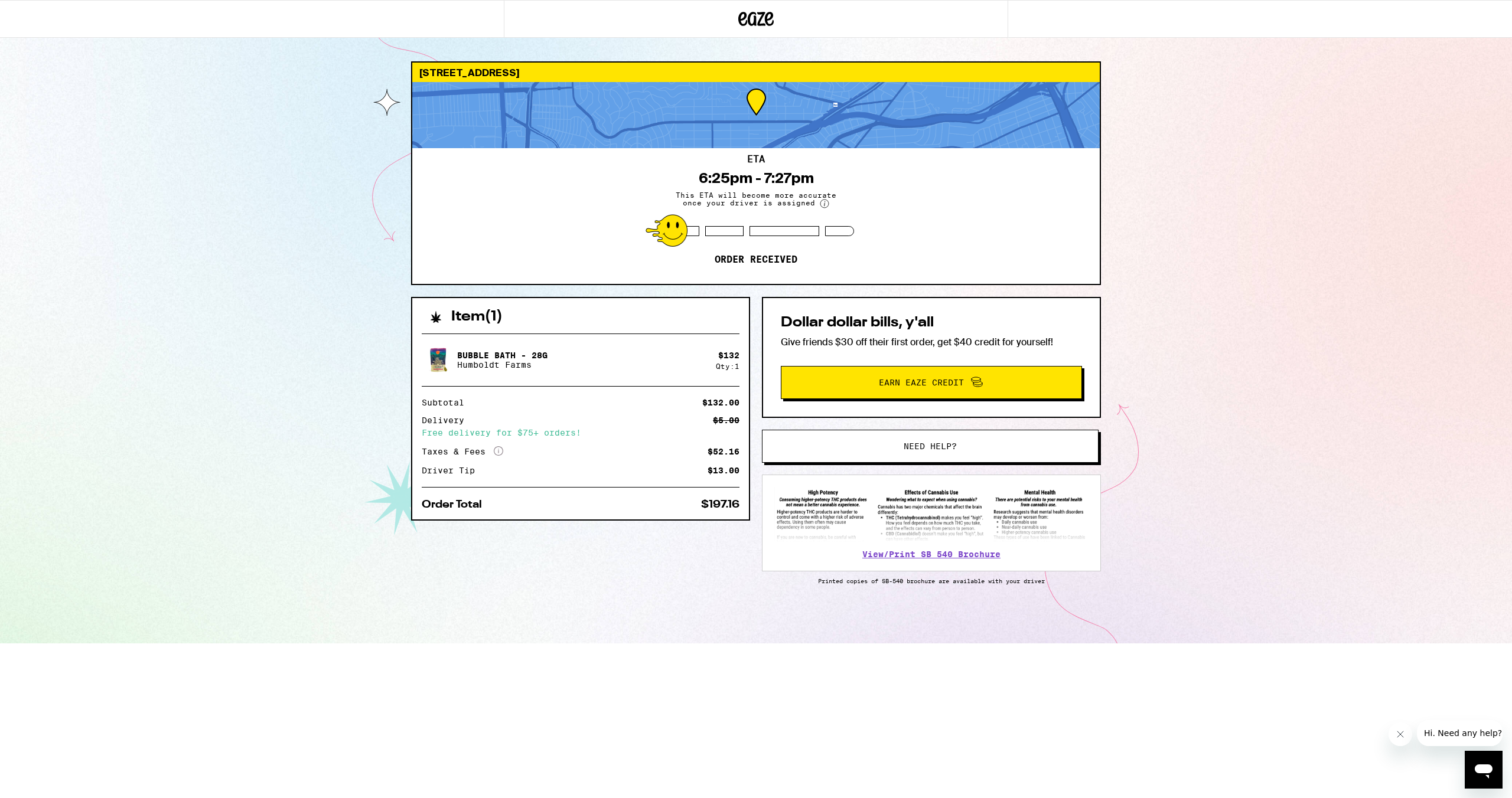
click at [890, 444] on span "Need help?" at bounding box center [930, 446] width 255 height 8
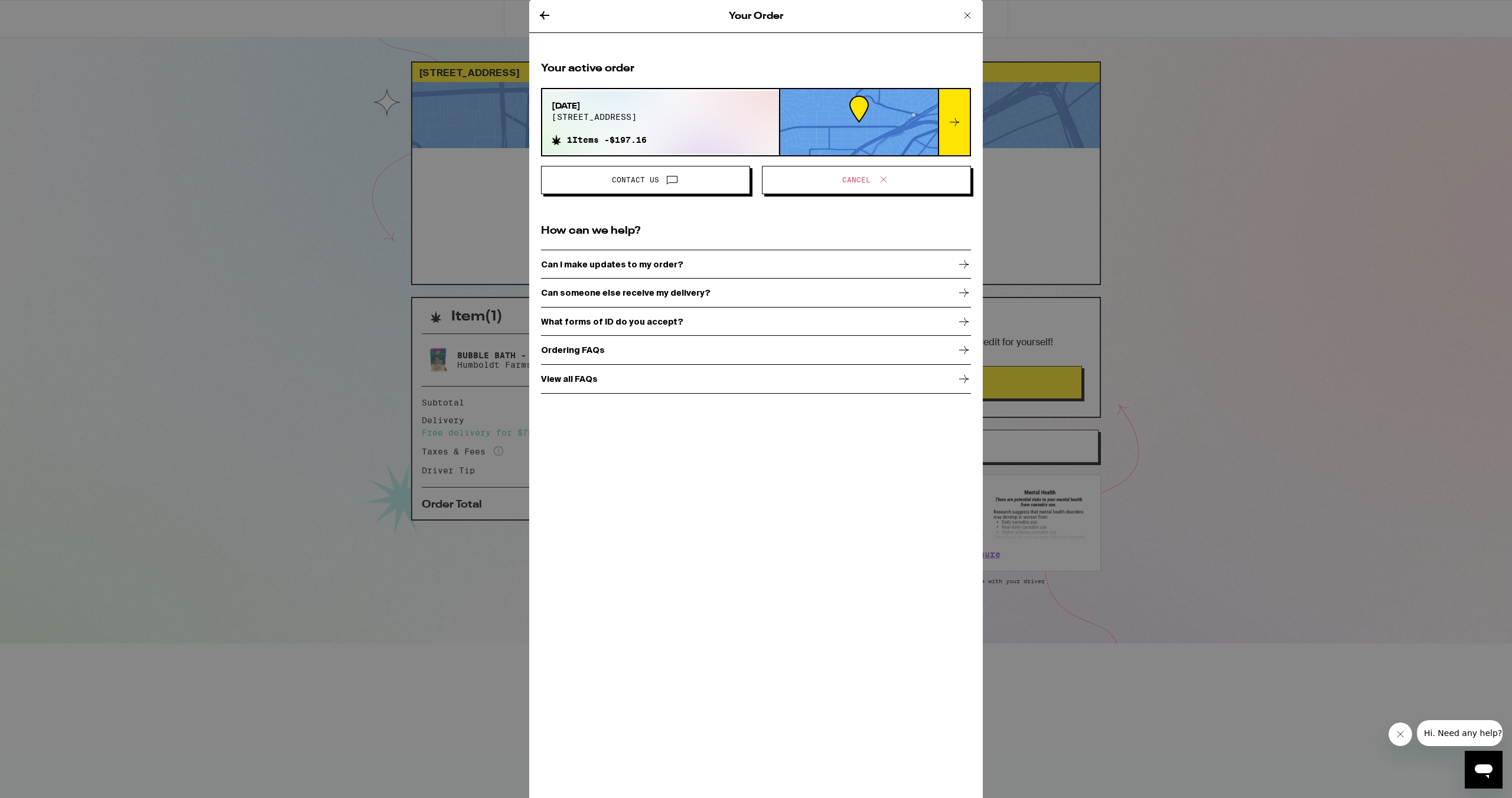
click at [886, 181] on icon at bounding box center [884, 180] width 6 height 6
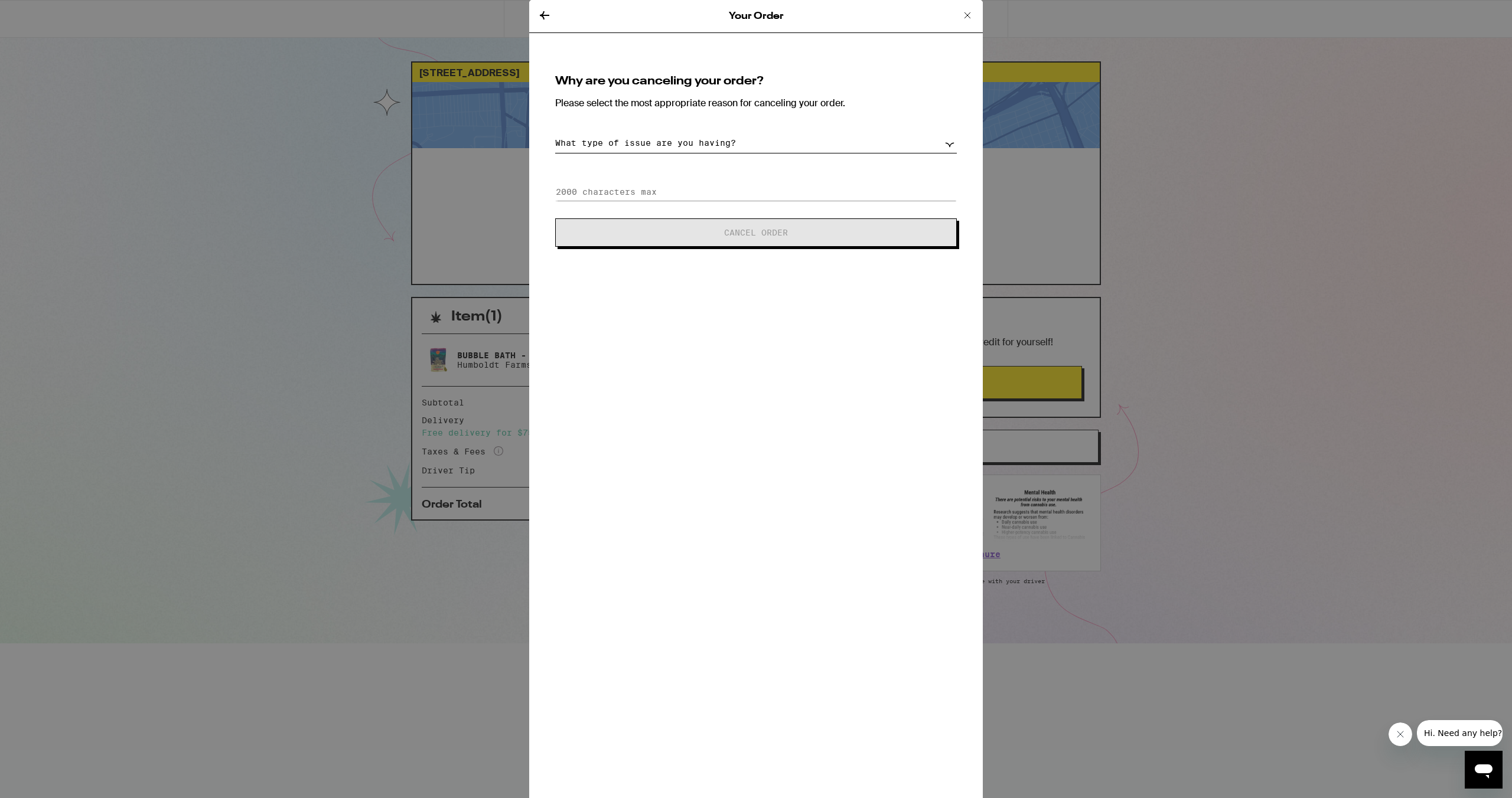
click at [842, 147] on select "What type of issue are you having? Order taking too long Order arriving too soo…" at bounding box center [756, 143] width 402 height 21
select select "unable-receive-order"
click at [555, 133] on select "What type of issue are you having? Order taking too long Order arriving too soo…" at bounding box center [756, 143] width 402 height 21
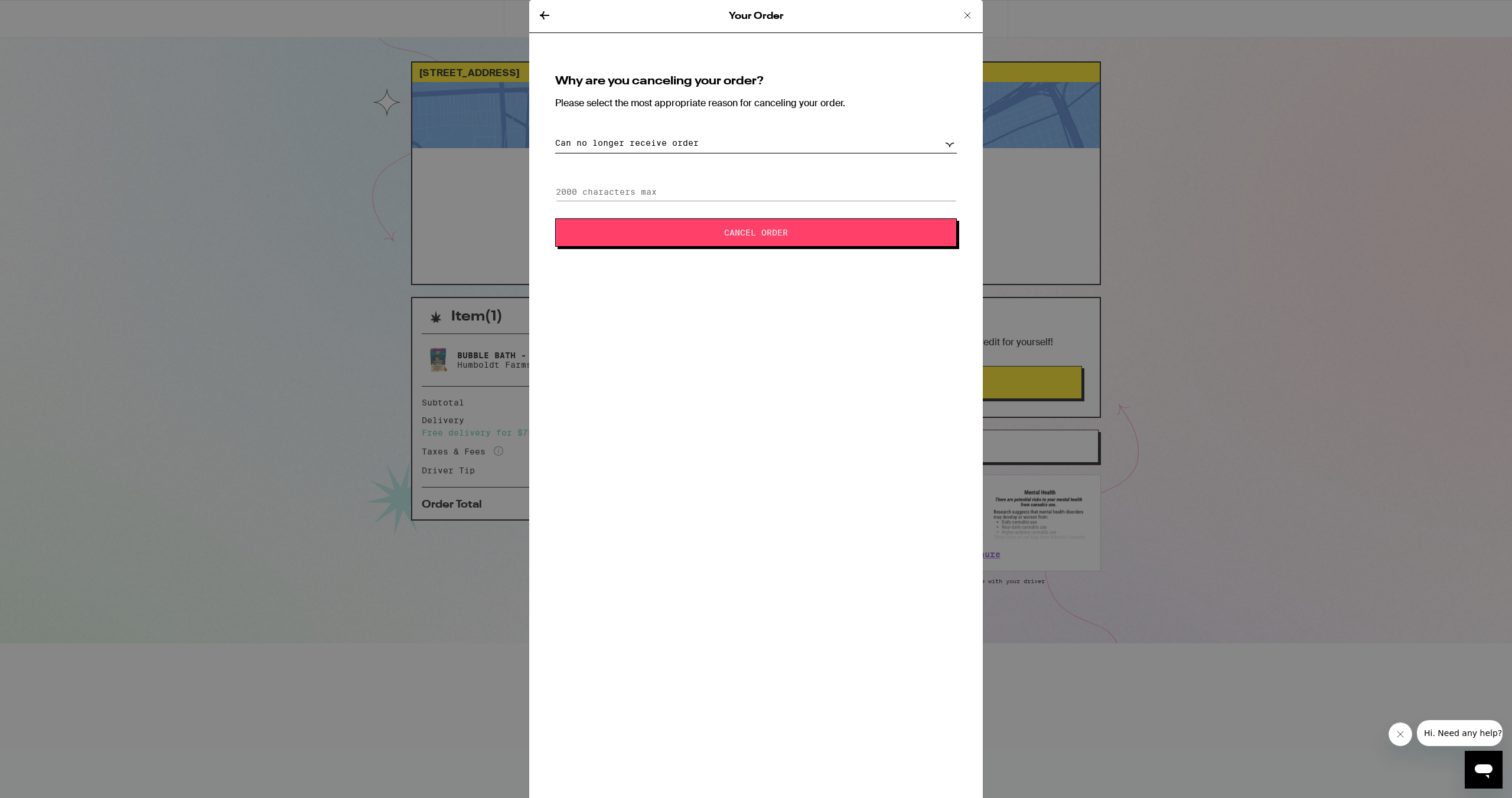
click at [720, 247] on div "Why are you canceling your order? Please select the most appropriate reason for…" at bounding box center [756, 161] width 430 height 199
click at [721, 242] on button "Cancel Order" at bounding box center [756, 232] width 402 height 28
